Goal: Complete application form

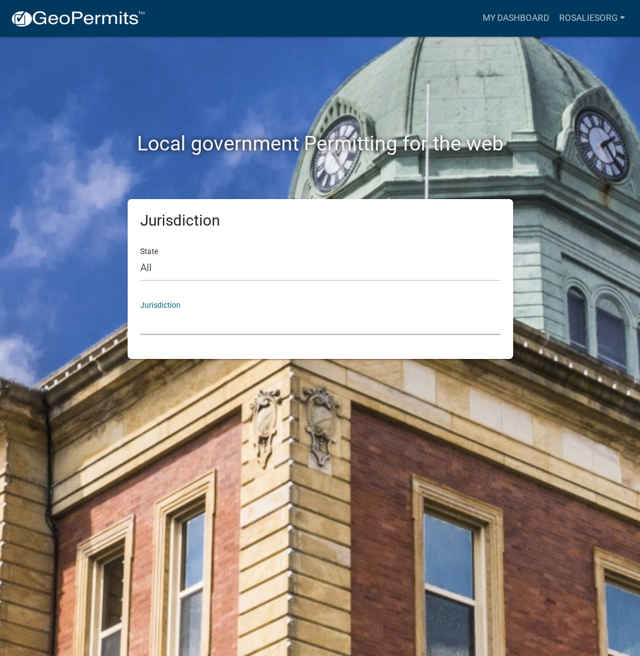
click at [171, 327] on select "[GEOGRAPHIC_DATA], [US_STATE] [GEOGRAPHIC_DATA], [US_STATE][PERSON_NAME][GEOGRA…" at bounding box center [320, 322] width 360 height 26
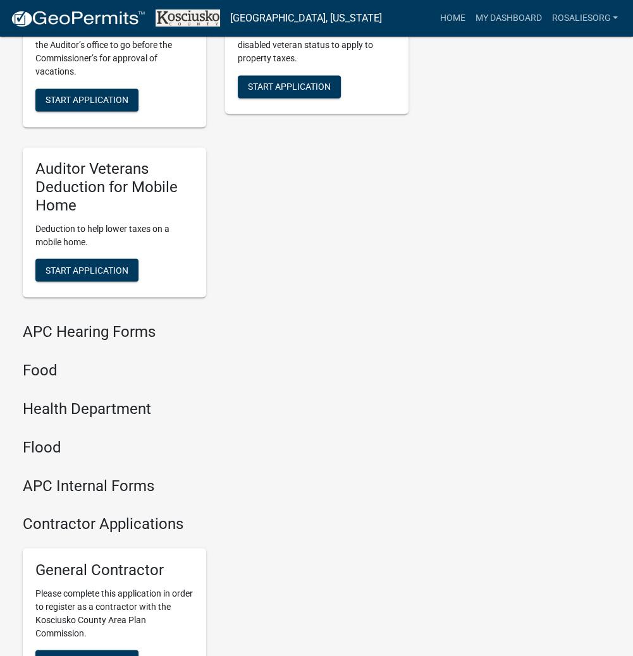
scroll to position [1520, 0]
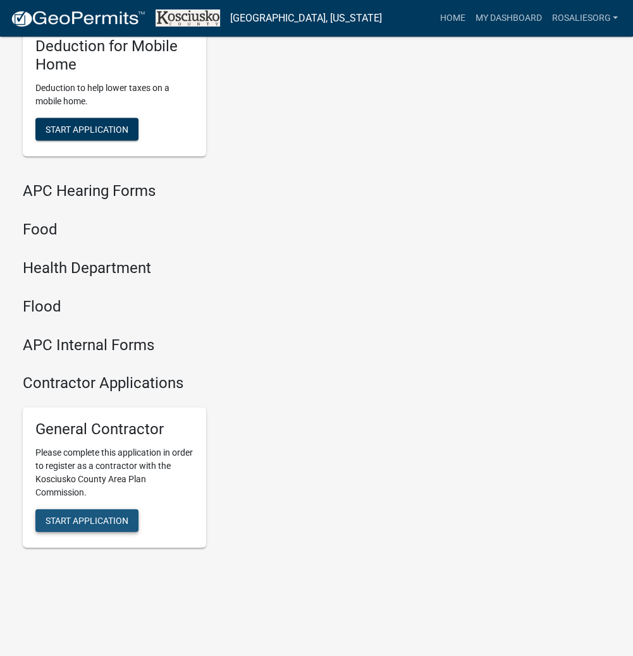
click at [106, 509] on button "Start Application" at bounding box center [86, 520] width 103 height 23
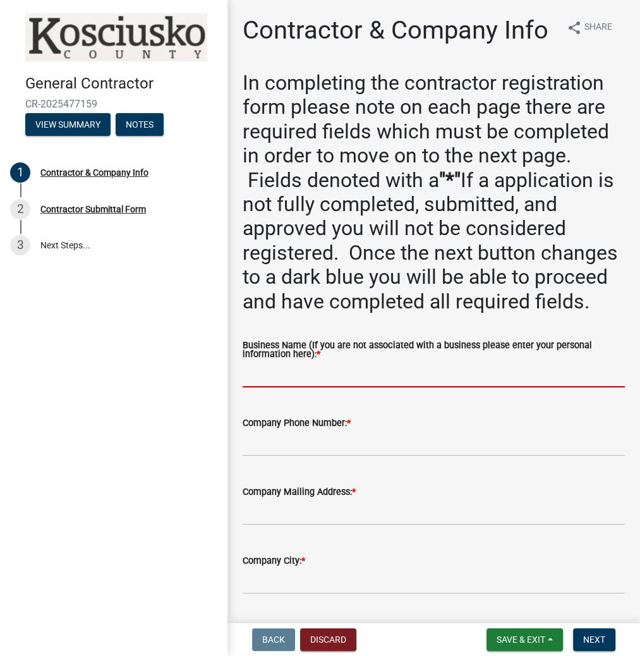
click at [278, 388] on input "Business Name (If you are not associated with a business please enter your pers…" at bounding box center [434, 375] width 382 height 26
paste input "ROSALIESORG"
click at [283, 388] on input "ROSALIESORG" at bounding box center [434, 375] width 382 height 26
type input "[PERSON_NAME]"
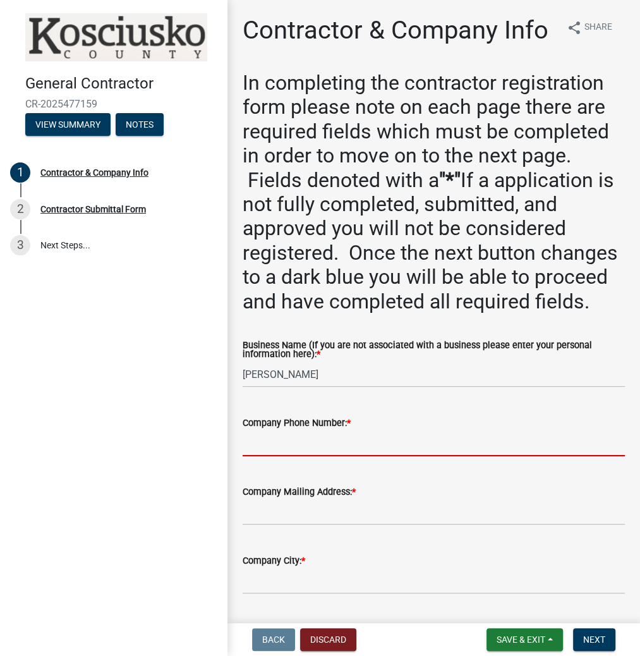
click at [276, 456] on input "Company Phone Number: *" at bounding box center [434, 444] width 382 height 26
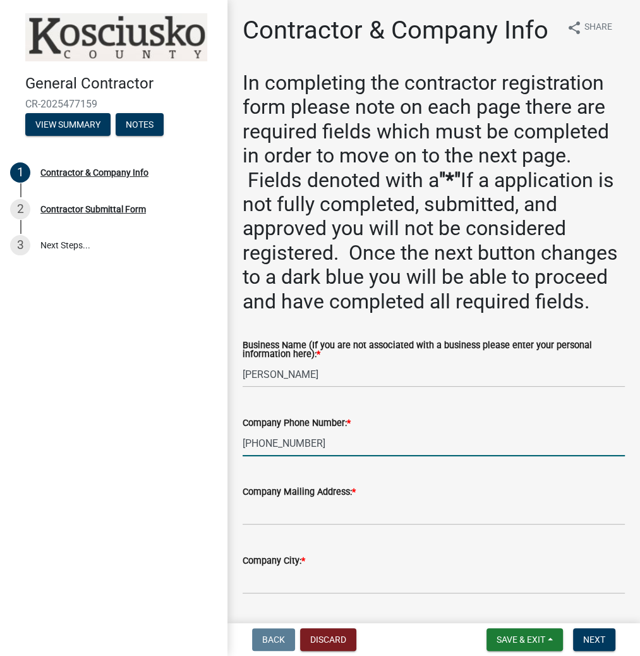
type input "[PHONE_NUMBER]"
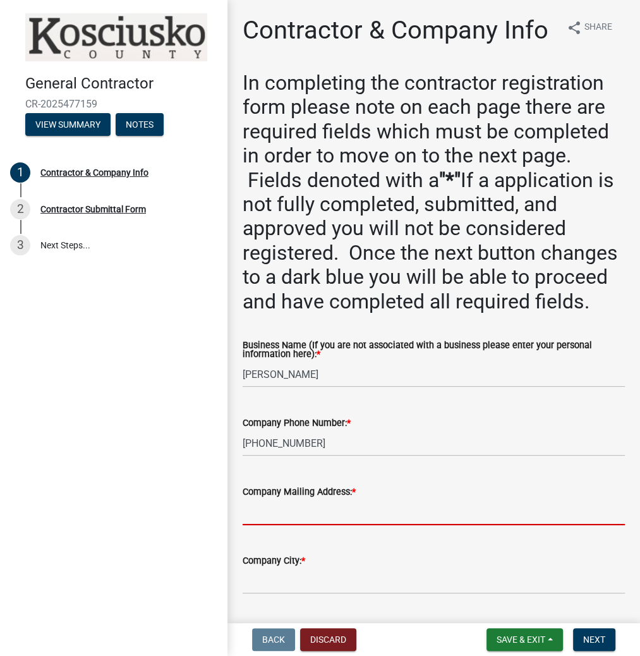
click at [243, 525] on input "Company Mailing Address: *" at bounding box center [434, 512] width 382 height 26
type input "9"
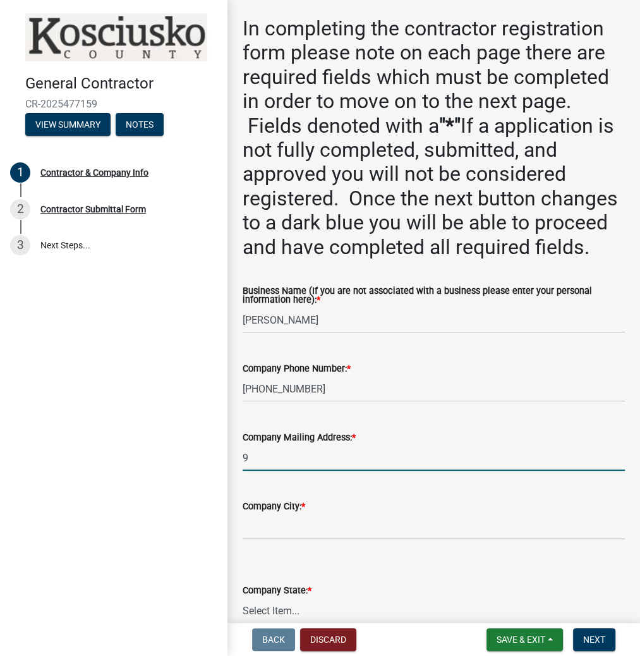
scroll to position [152, 0]
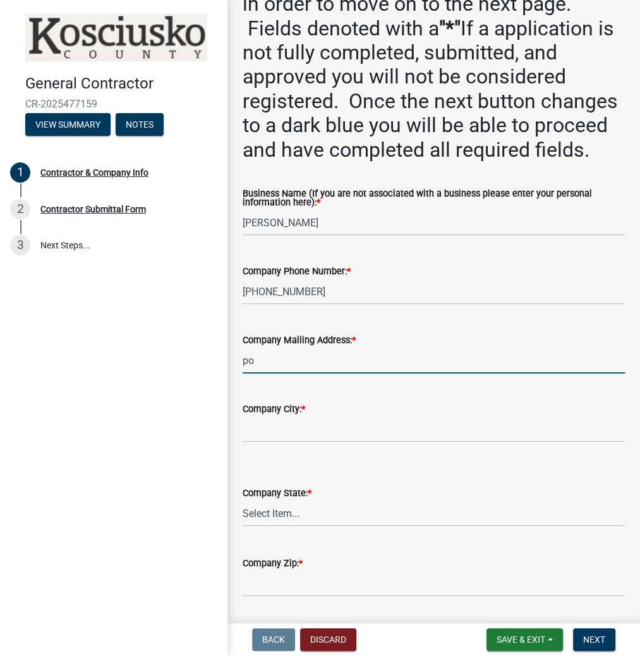
type input "p"
type input "PO BOX 9714"
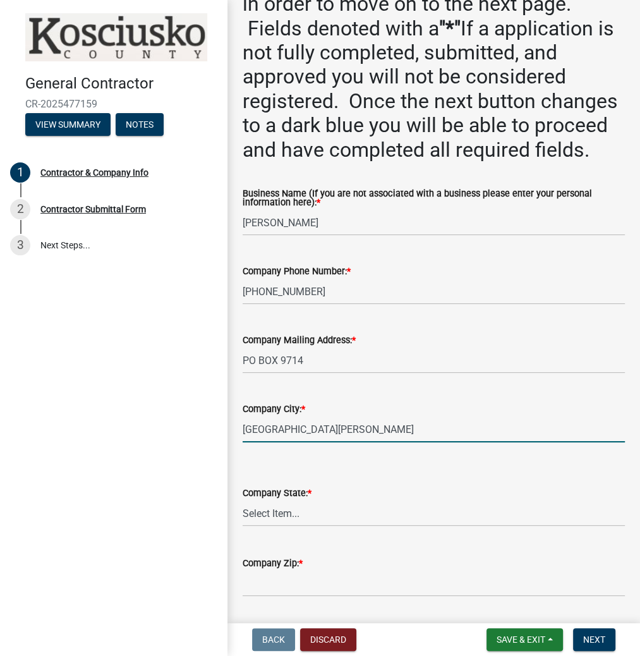
type input "[GEOGRAPHIC_DATA][PERSON_NAME]"
select select "IN"
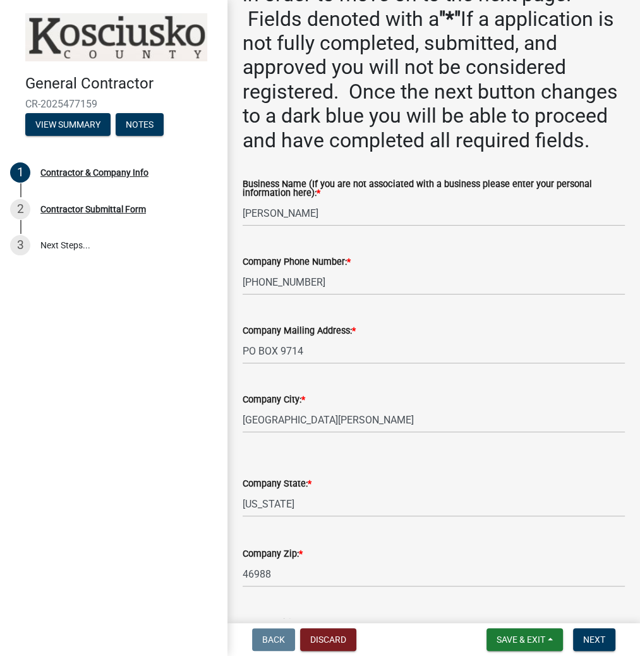
scroll to position [526, 0]
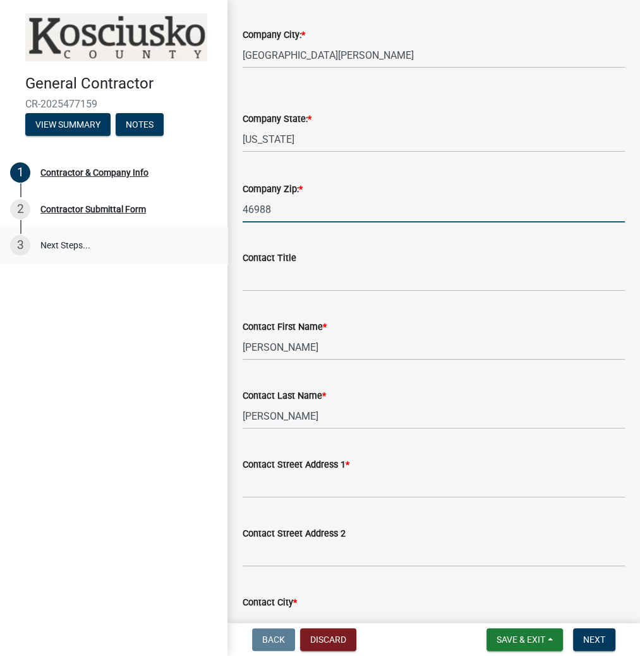
drag, startPoint x: 298, startPoint y: 235, endPoint x: 198, endPoint y: 250, distance: 101.7
click at [202, 252] on div "General Contractor CR-2025477159 View Summary Notes 1 Contractor & Company Info…" at bounding box center [320, 328] width 640 height 656
type input "46899"
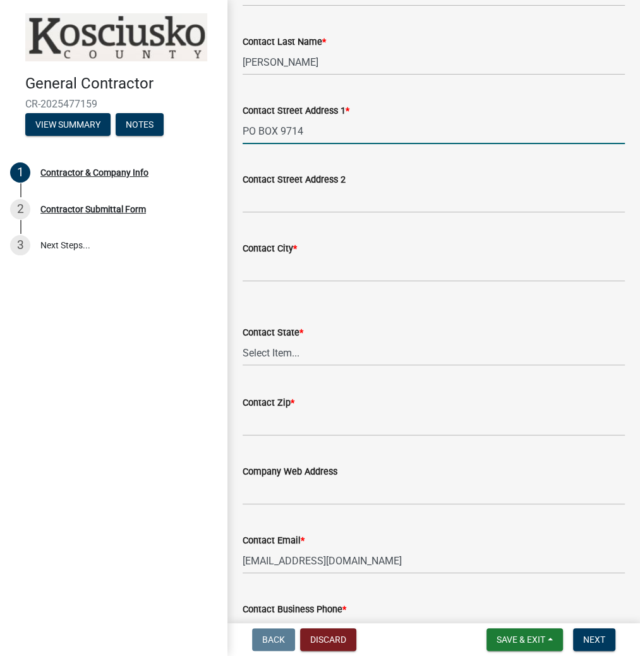
scroll to position [880, 0]
type input "PO BOX 9714"
click at [267, 282] on input "Contact City *" at bounding box center [434, 269] width 382 height 26
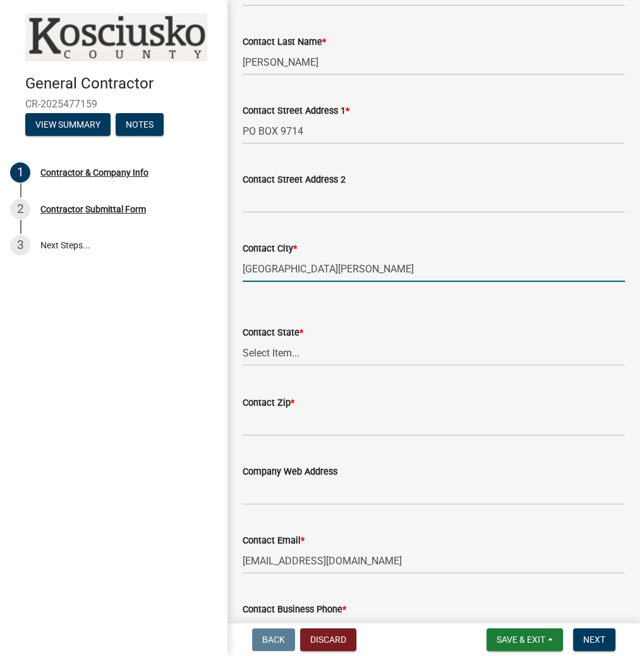
type input "[GEOGRAPHIC_DATA][PERSON_NAME]"
select select "IN"
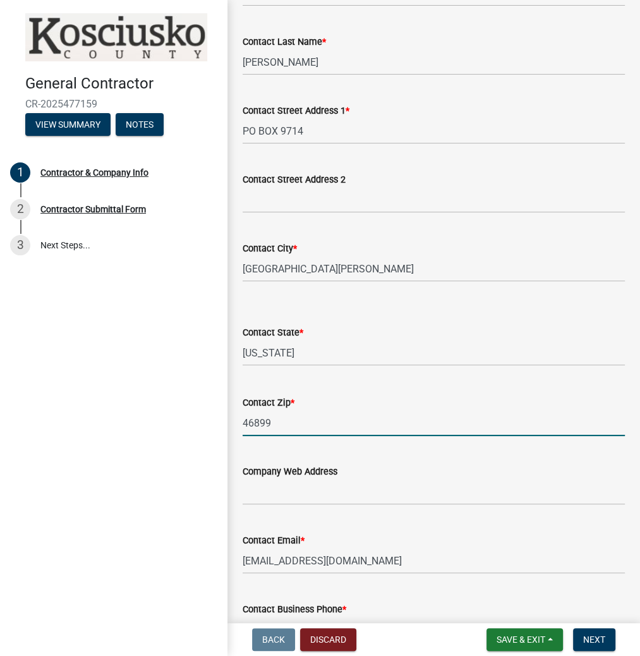
type input "46899"
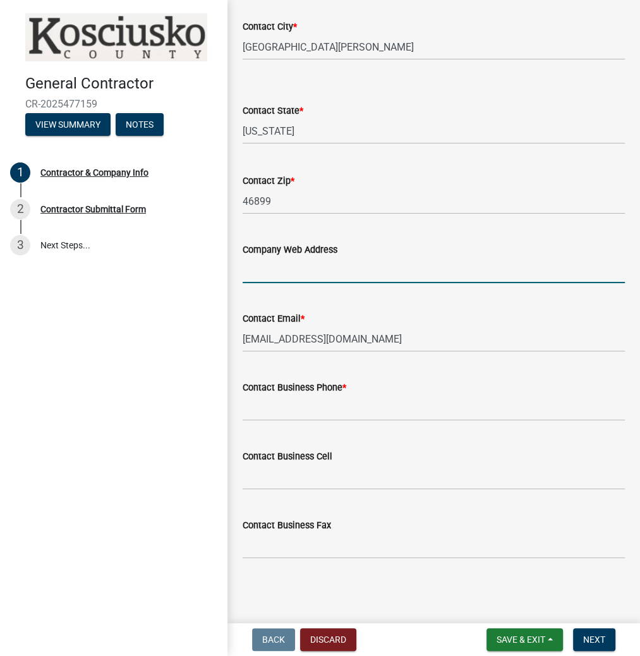
scroll to position [1133, 0]
click at [260, 405] on input "Contact Business Phone *" at bounding box center [434, 408] width 382 height 26
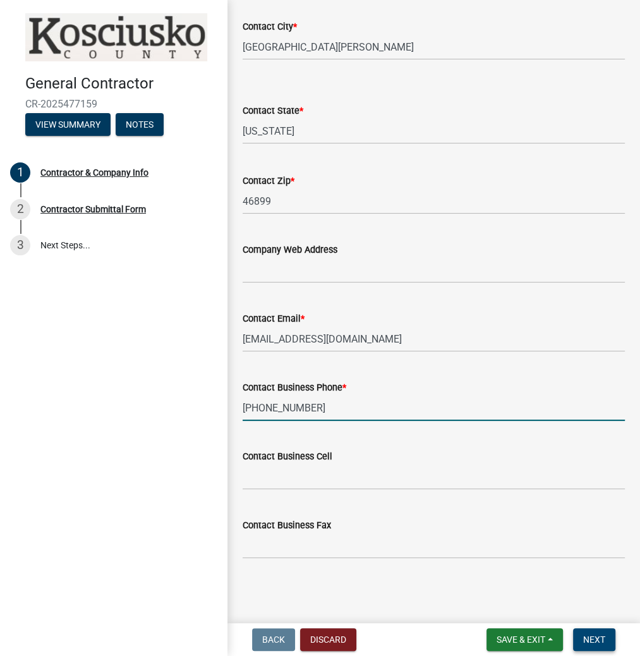
type input "[PHONE_NUMBER]"
click at [594, 640] on span "Next" at bounding box center [595, 640] width 22 height 10
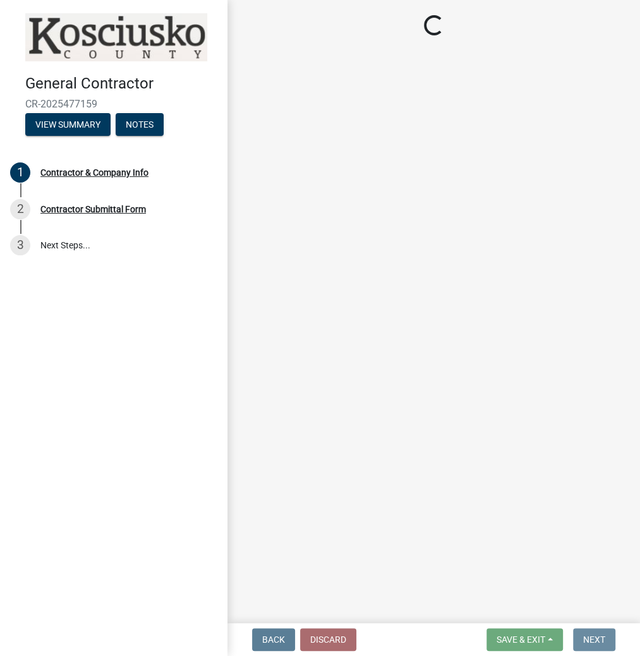
scroll to position [0, 0]
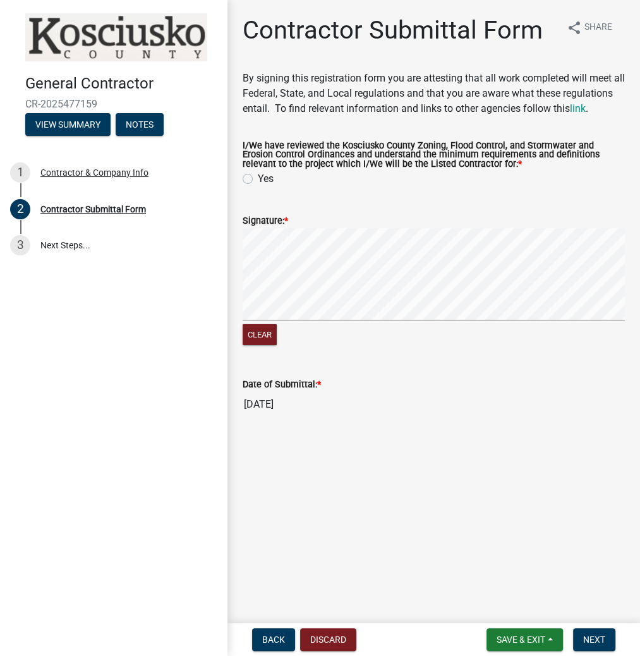
click at [258, 186] on label "Yes" at bounding box center [266, 178] width 16 height 15
click at [258, 180] on input "Yes" at bounding box center [262, 175] width 8 height 8
radio input "true"
click at [588, 637] on span "Next" at bounding box center [595, 640] width 22 height 10
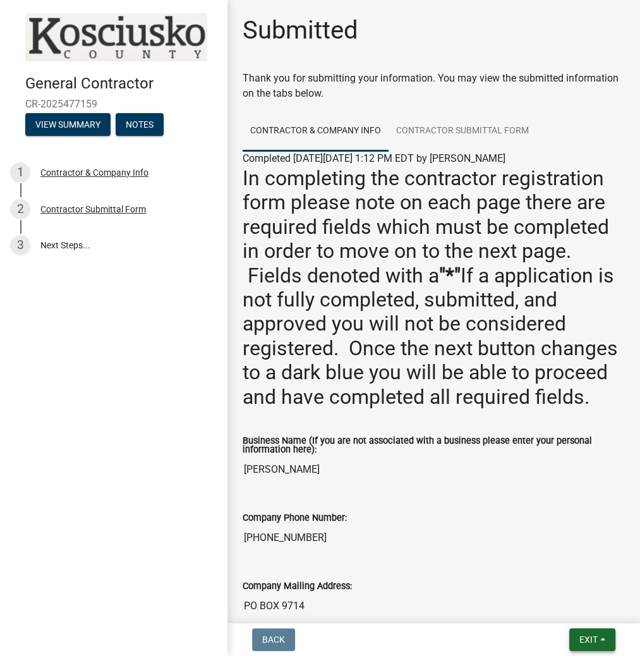
click at [597, 647] on button "Exit" at bounding box center [593, 639] width 46 height 23
click at [575, 614] on button "Save & Exit" at bounding box center [565, 607] width 101 height 30
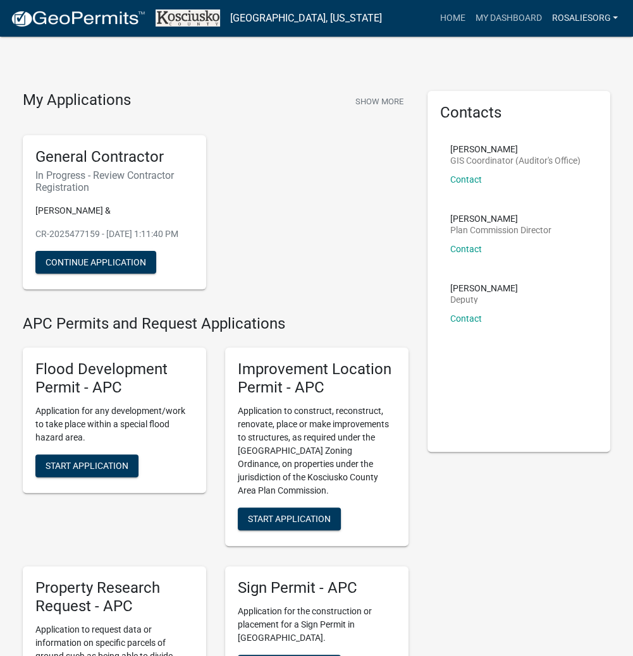
click at [581, 10] on link "ROSALIESORG" at bounding box center [584, 18] width 76 height 24
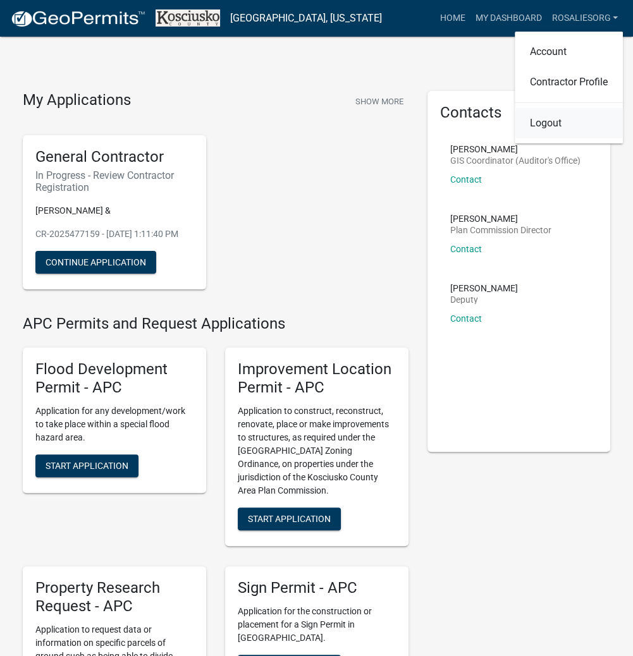
click at [534, 116] on link "Logout" at bounding box center [569, 123] width 108 height 30
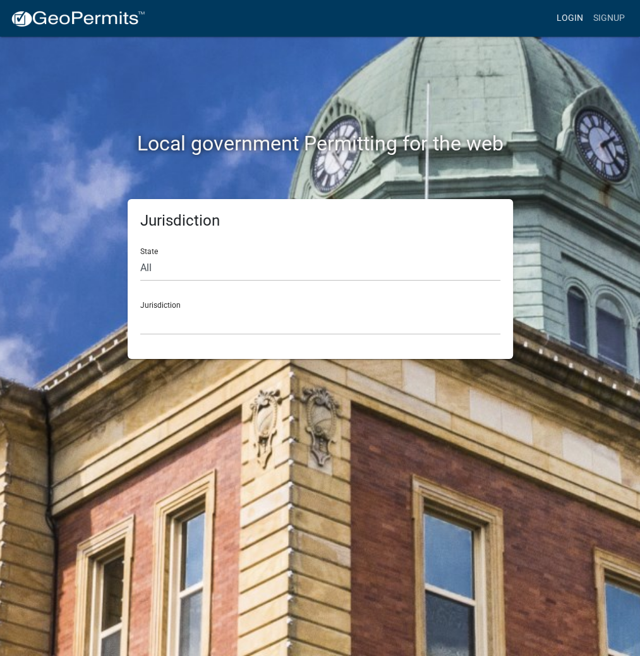
click at [561, 21] on link "Login" at bounding box center [570, 18] width 37 height 24
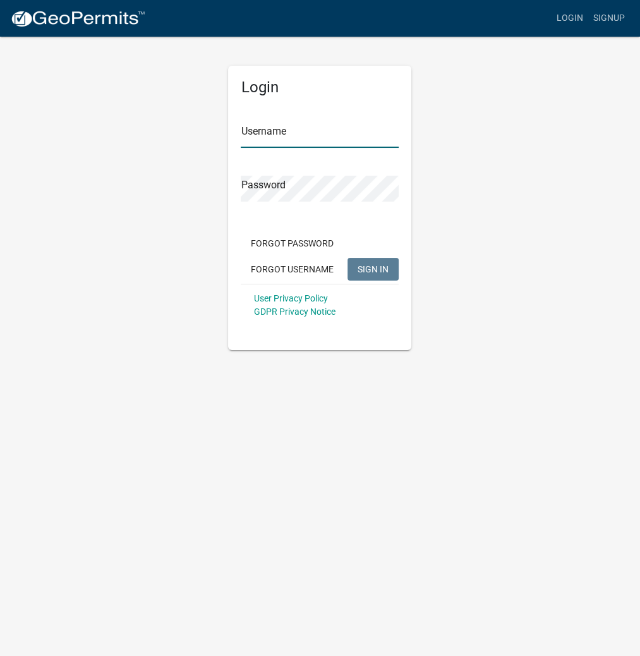
click at [266, 131] on input "Username" at bounding box center [320, 135] width 158 height 26
type input "kosplanning"
click at [348, 258] on button "SIGN IN" at bounding box center [373, 269] width 51 height 23
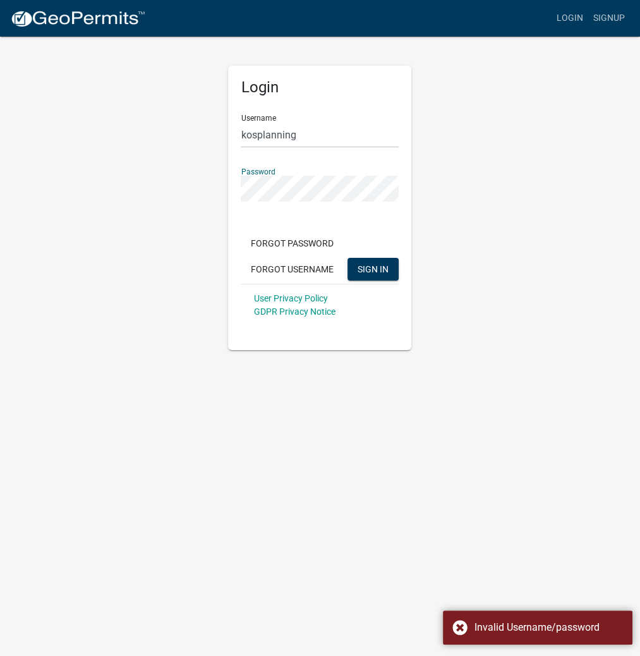
click at [205, 185] on div "Login Username kosplanning Password Forgot Password Forgot Username SIGN IN Use…" at bounding box center [320, 192] width 607 height 315
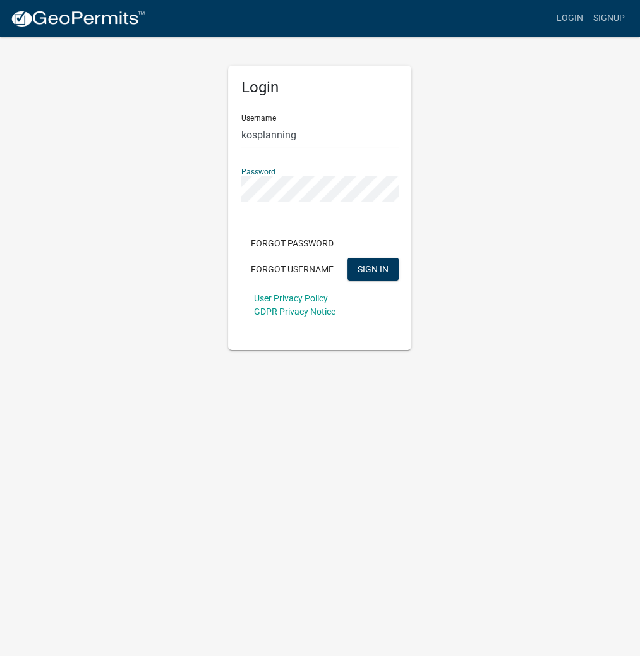
click at [348, 258] on button "SIGN IN" at bounding box center [373, 269] width 51 height 23
